Goal: Task Accomplishment & Management: Complete application form

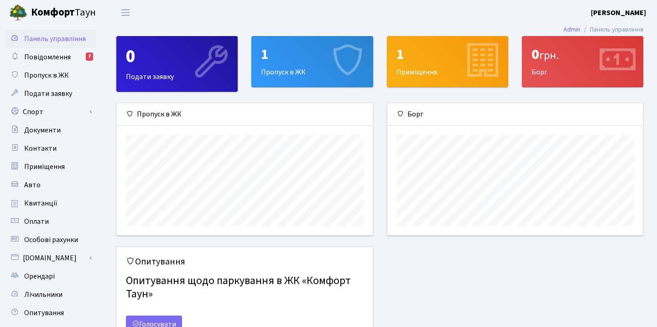
scroll to position [132, 255]
click at [60, 69] on link "Пропуск в ЖК" at bounding box center [50, 75] width 91 height 18
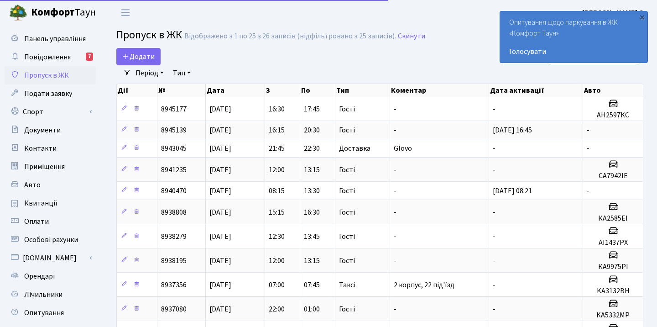
select select "25"
click at [144, 55] on span "Додати" at bounding box center [138, 57] width 32 height 10
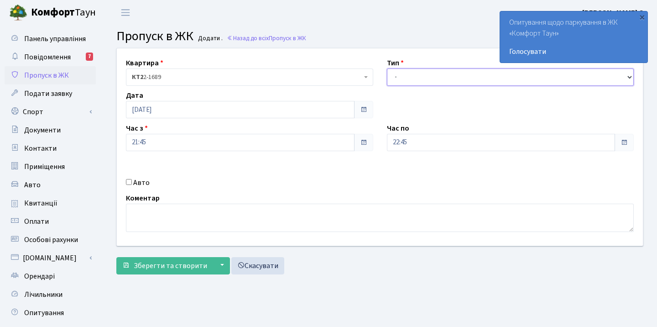
click at [410, 73] on select "- Доставка Таксі Гості Сервіс" at bounding box center [510, 76] width 247 height 17
select select "3"
click at [409, 77] on select "- Доставка Таксі Гості Сервіс" at bounding box center [510, 76] width 247 height 17
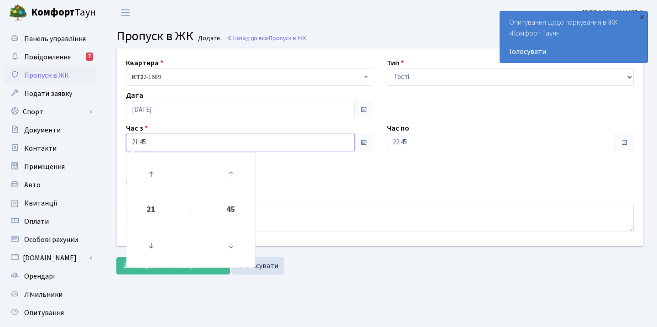
click at [202, 145] on input "21:45" at bounding box center [240, 142] width 229 height 17
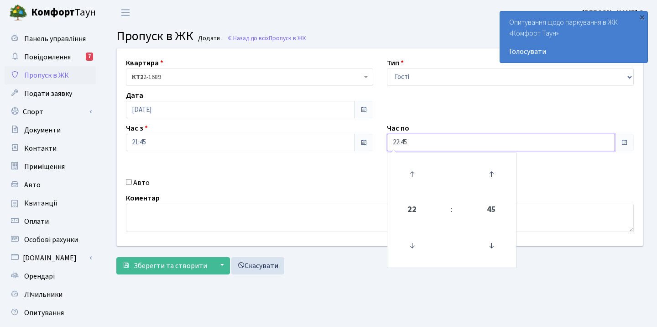
click at [439, 146] on input "22:45" at bounding box center [501, 142] width 229 height 17
click at [351, 179] on div "Авто" at bounding box center [249, 182] width 261 height 11
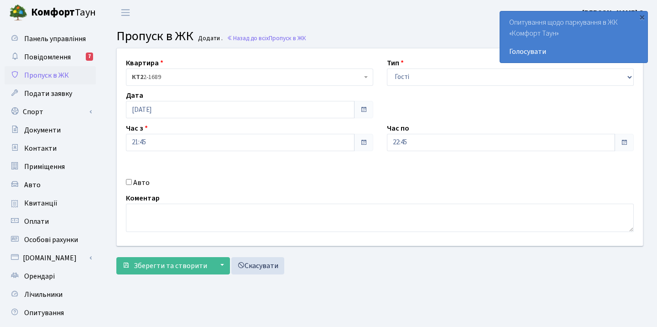
click at [130, 183] on input "Авто" at bounding box center [129, 182] width 6 height 6
checkbox input "true"
paste input "Ka1514mx"
click at [398, 178] on input "Ka1514mx" at bounding box center [510, 174] width 247 height 17
click at [400, 177] on input "Ka1514mx" at bounding box center [510, 174] width 247 height 17
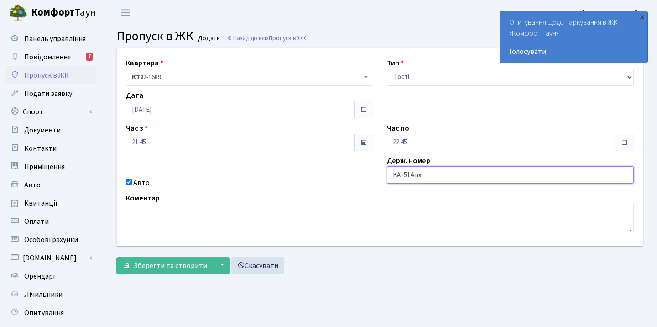
click at [424, 175] on input "KA1514mx" at bounding box center [510, 174] width 247 height 17
type input "KA1514MX"
click at [353, 179] on div "Авто" at bounding box center [249, 182] width 261 height 11
click at [155, 265] on span "Зберегти та створити" at bounding box center [170, 265] width 73 height 10
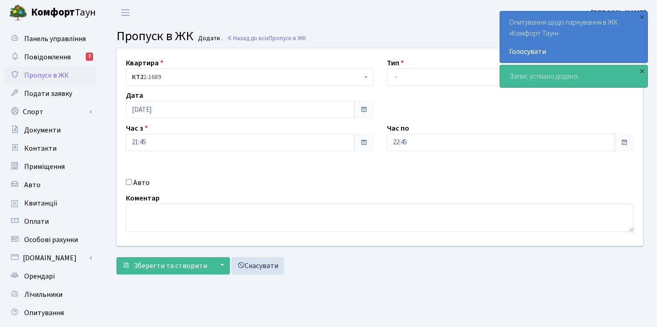
click at [36, 76] on span "Пропуск в ЖК" at bounding box center [46, 75] width 45 height 10
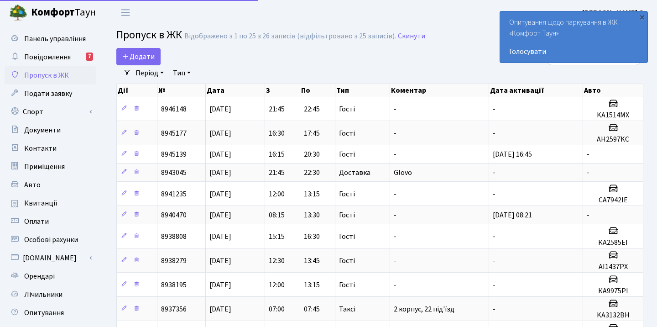
select select "25"
